Goal: Task Accomplishment & Management: Manage account settings

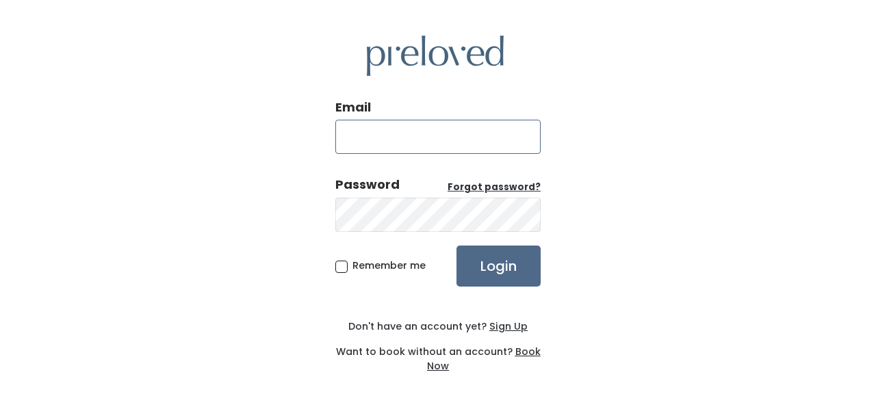
type input "[EMAIL_ADDRESS][DOMAIN_NAME]"
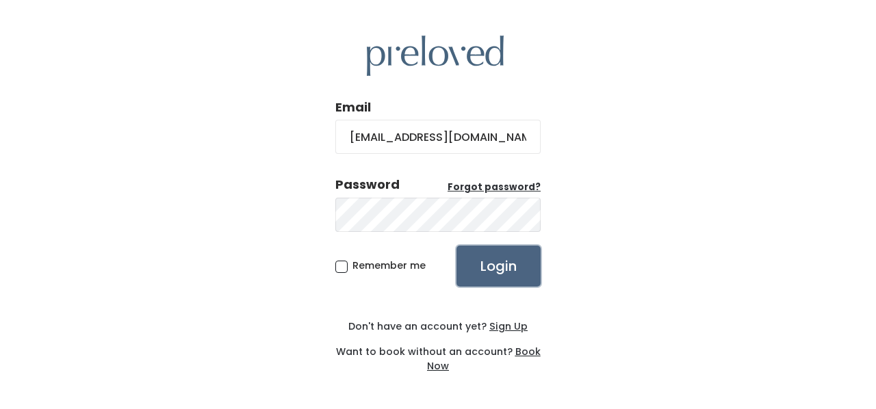
click at [510, 260] on input "Login" at bounding box center [498, 266] width 84 height 41
